Goal: Register for event/course

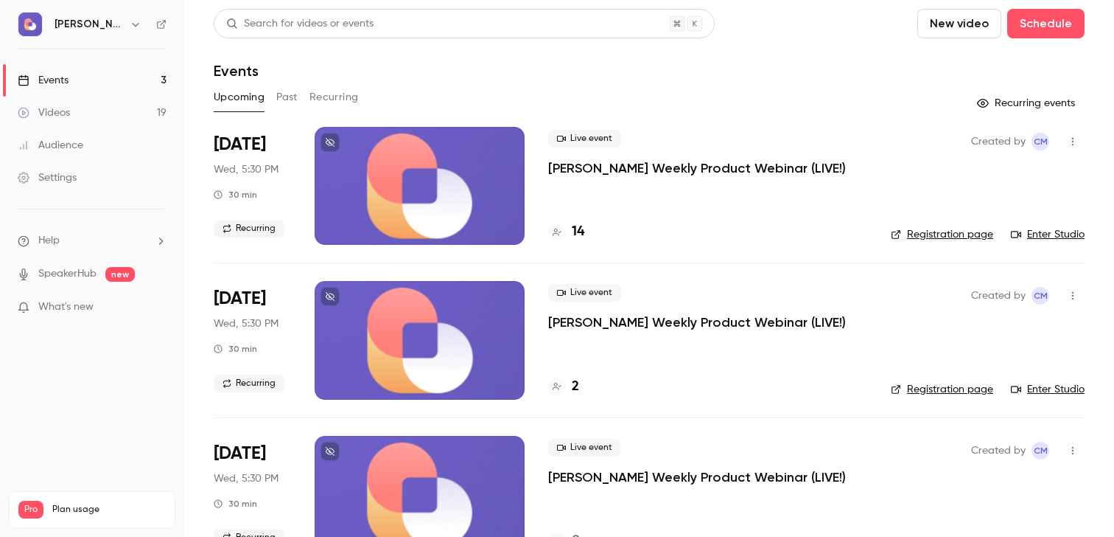
click at [568, 164] on p "[PERSON_NAME] Weekly Product Webinar (LIVE!)" at bounding box center [697, 168] width 298 height 18
click at [1063, 235] on link "Enter Studio" at bounding box center [1048, 234] width 74 height 15
